Goal: Information Seeking & Learning: Find specific fact

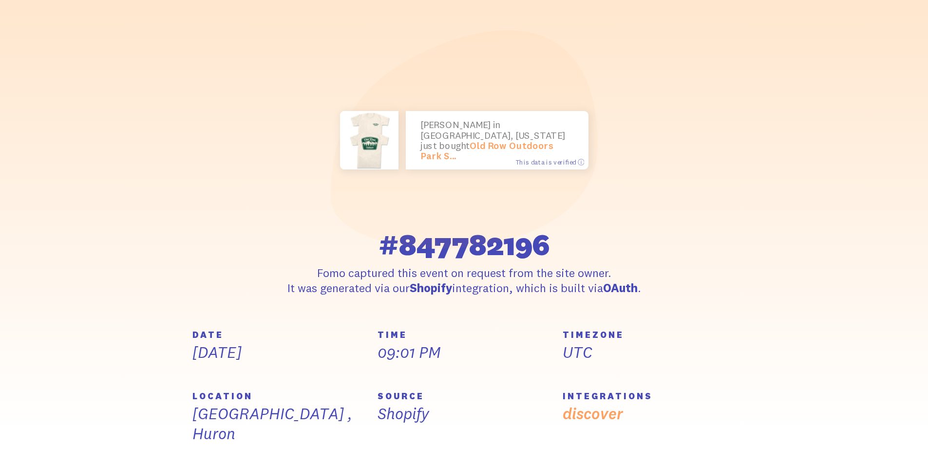
scroll to position [97, 0]
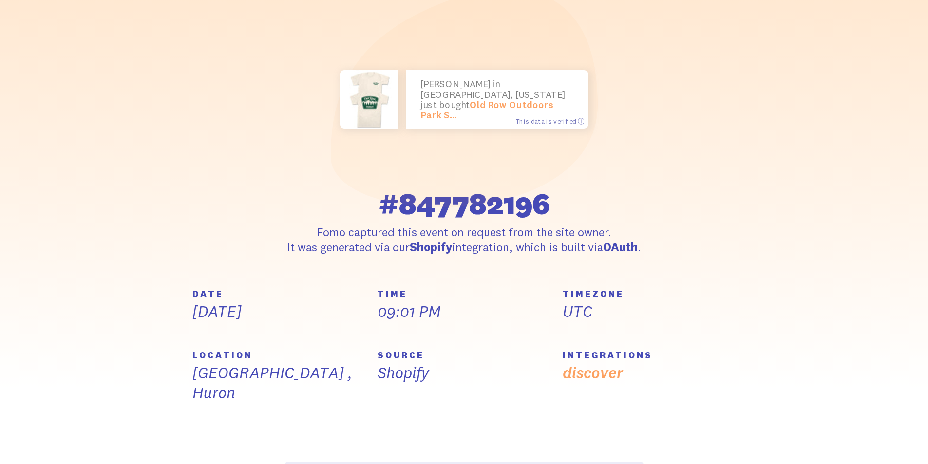
drag, startPoint x: 451, startPoint y: 388, endPoint x: 336, endPoint y: 379, distance: 114.8
click at [336, 379] on div "DATE [DATE] TIME 09:01 PM TIMEZONE UTC LOCATION [GEOGRAPHIC_DATA] , [GEOGRAPHIC…" at bounding box center [464, 361] width 555 height 143
drag, startPoint x: 486, startPoint y: 315, endPoint x: 492, endPoint y: 317, distance: 6.5
click at [487, 315] on div "TIME 09:01 PM" at bounding box center [463, 306] width 173 height 32
drag, startPoint x: 441, startPoint y: 330, endPoint x: 261, endPoint y: 358, distance: 182.3
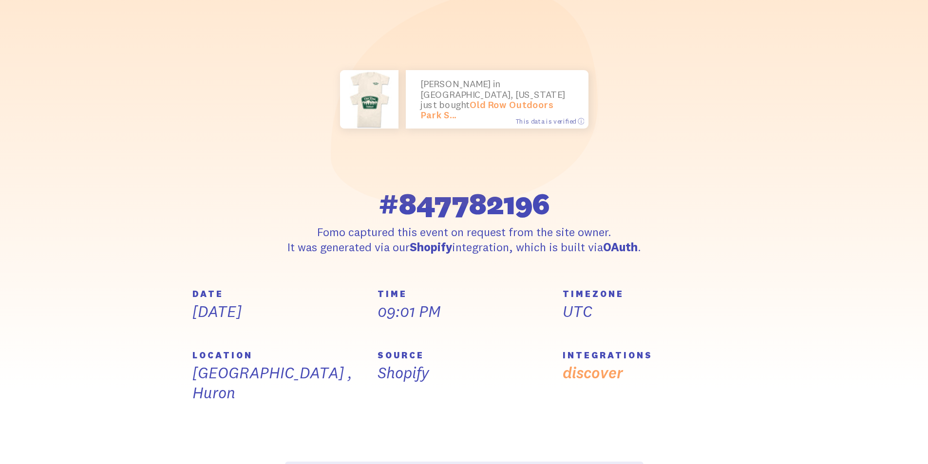
click at [260, 358] on div "DATE [DATE] TIME 09:01 PM TIMEZONE UTC LOCATION [GEOGRAPHIC_DATA] , [GEOGRAPHIC…" at bounding box center [464, 361] width 555 height 143
click at [488, 299] on h5 "TIME" at bounding box center [463, 294] width 173 height 9
click at [518, 299] on h5 "TIME" at bounding box center [463, 294] width 173 height 9
drag, startPoint x: 473, startPoint y: 265, endPoint x: 492, endPoint y: 261, distance: 19.6
click at [603, 254] on strong "OAuth" at bounding box center [620, 247] width 35 height 15
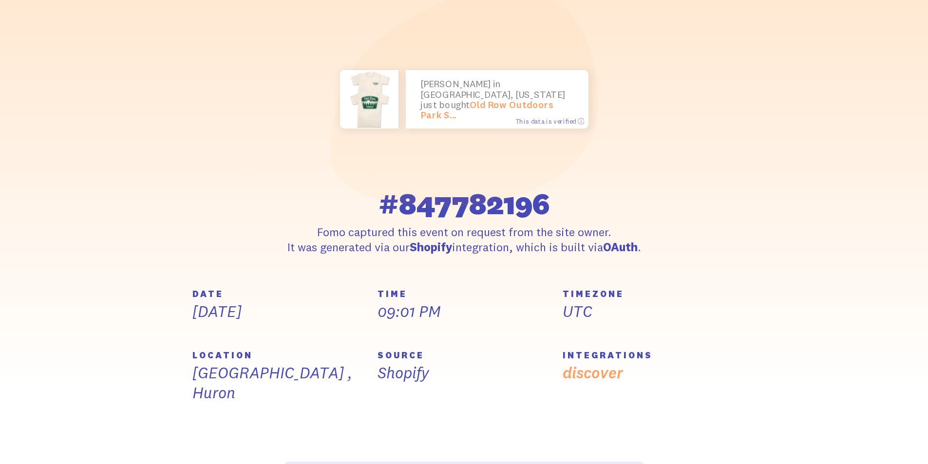
drag, startPoint x: 626, startPoint y: 390, endPoint x: 476, endPoint y: 370, distance: 151.3
click at [480, 371] on div "DATE [DATE] TIME 09:01 PM TIMEZONE UTC LOCATION [GEOGRAPHIC_DATA] , [GEOGRAPHIC…" at bounding box center [464, 361] width 555 height 143
click at [695, 317] on p "UTC" at bounding box center [649, 311] width 173 height 20
